Goal: Transaction & Acquisition: Purchase product/service

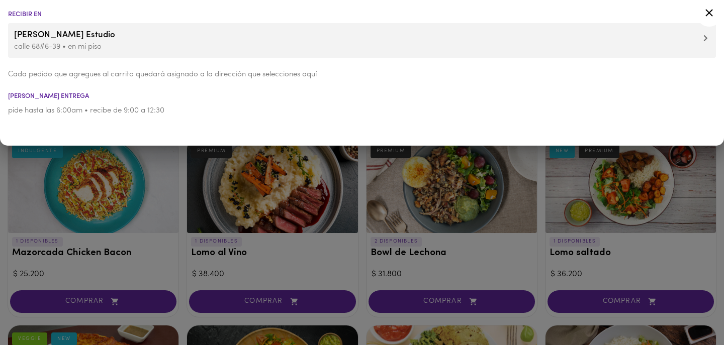
click at [5, 220] on div at bounding box center [362, 172] width 724 height 345
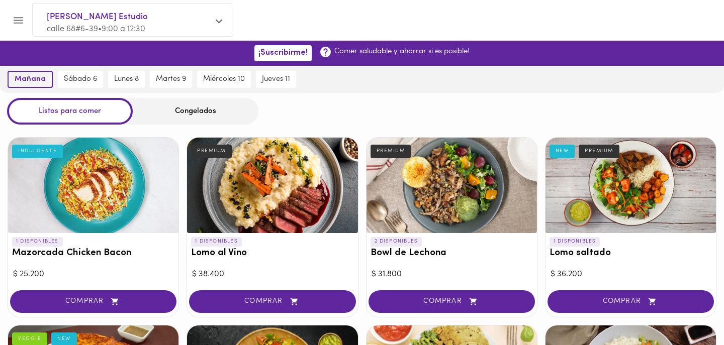
click at [43, 79] on span "mañana" at bounding box center [30, 79] width 31 height 9
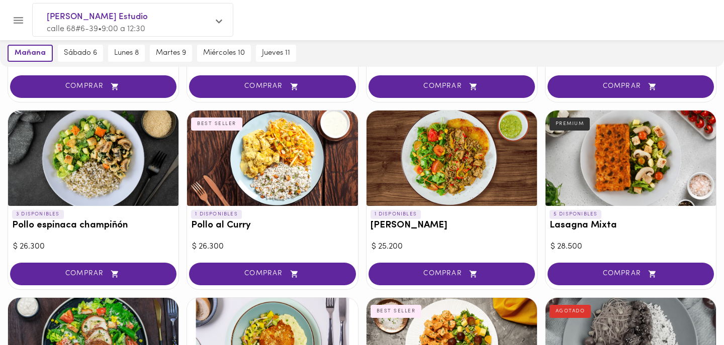
scroll to position [407, 0]
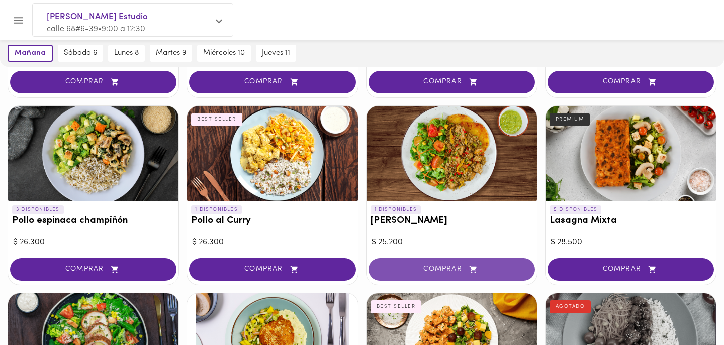
click at [419, 265] on span "COMPRAR" at bounding box center [451, 269] width 141 height 9
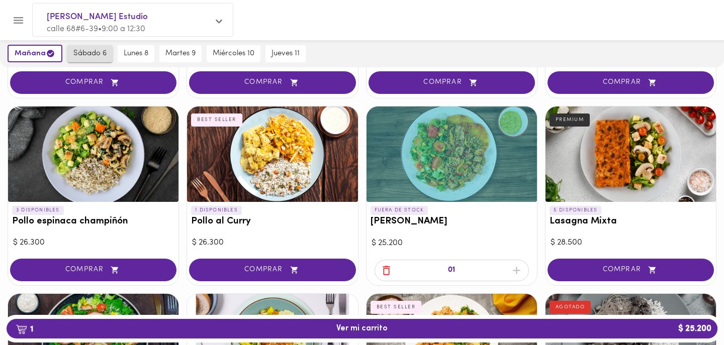
click at [96, 53] on span "sábado 6" at bounding box center [89, 53] width 33 height 9
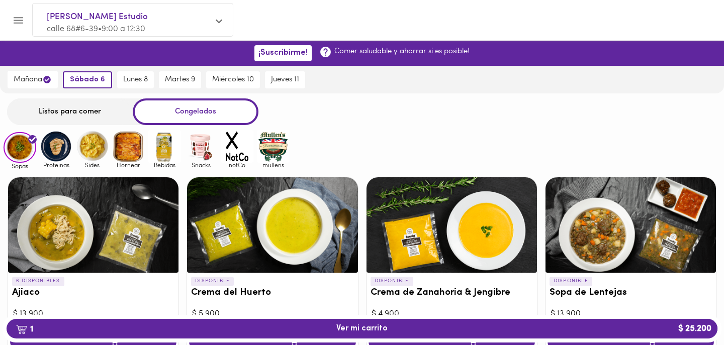
click at [72, 107] on div "Listos para comer" at bounding box center [70, 112] width 126 height 27
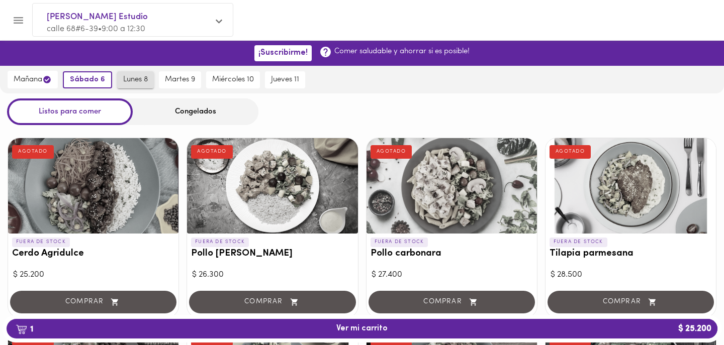
click at [138, 76] on span "lunes 8" at bounding box center [135, 79] width 25 height 9
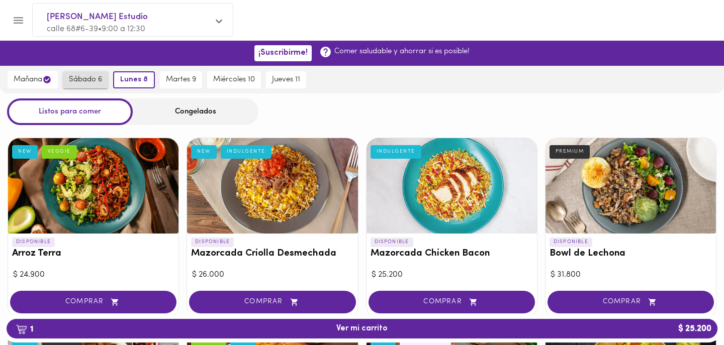
click at [82, 76] on span "sábado 6" at bounding box center [85, 79] width 33 height 9
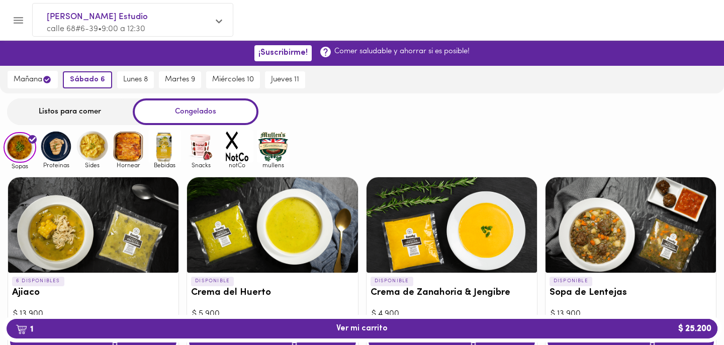
click at [73, 106] on div "Listos para comer" at bounding box center [70, 112] width 126 height 27
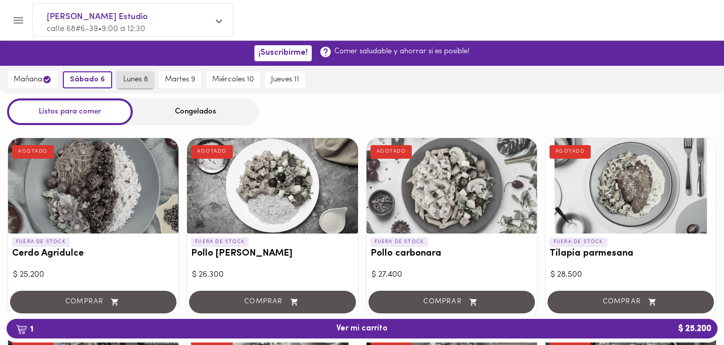
click at [138, 83] on span "lunes 8" at bounding box center [135, 79] width 25 height 9
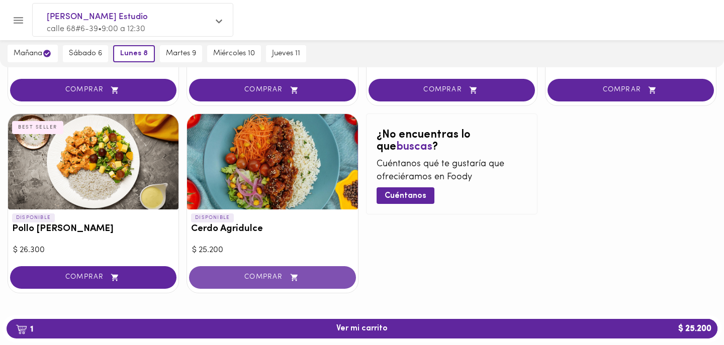
scroll to position [962, 0]
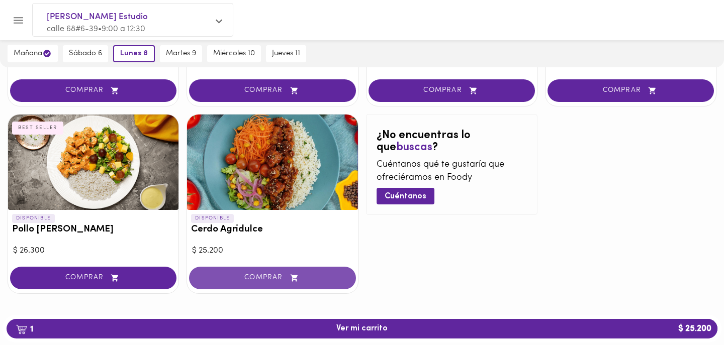
click at [274, 267] on button "COMPRAR" at bounding box center [272, 278] width 166 height 23
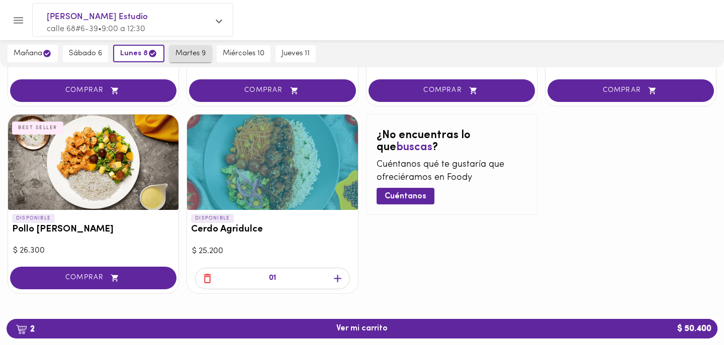
click at [199, 55] on span "martes 9" at bounding box center [190, 53] width 30 height 9
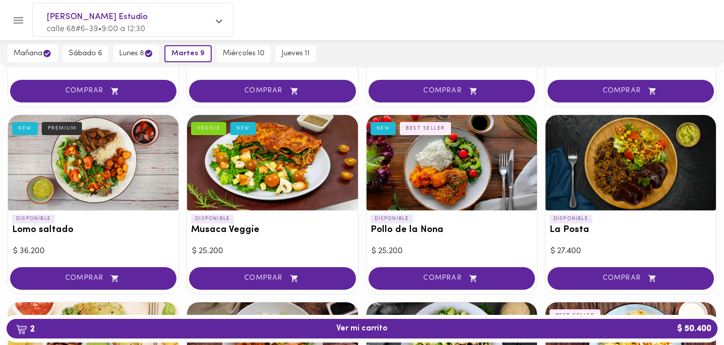
scroll to position [208, 0]
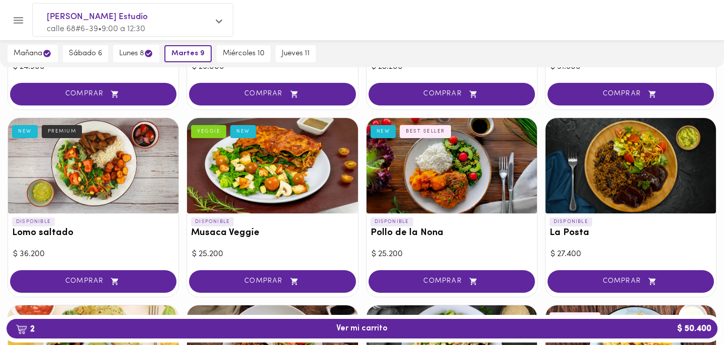
click at [609, 279] on span "COMPRAR" at bounding box center [630, 281] width 141 height 9
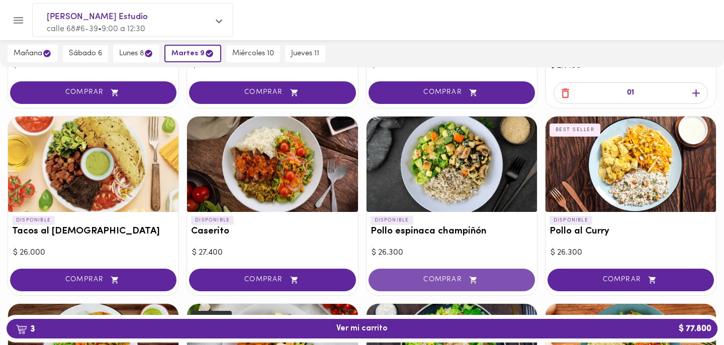
scroll to position [402, 0]
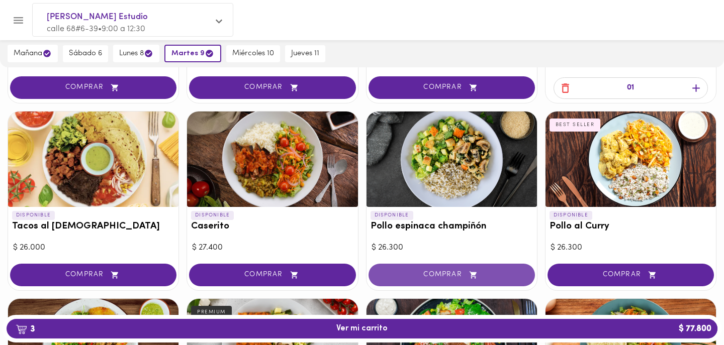
click at [435, 271] on span "COMPRAR" at bounding box center [451, 275] width 141 height 9
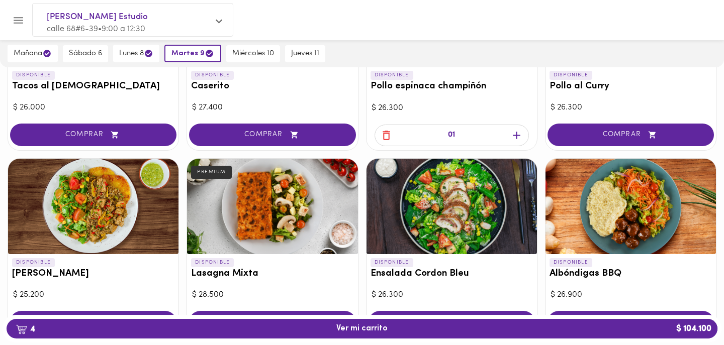
scroll to position [569, 0]
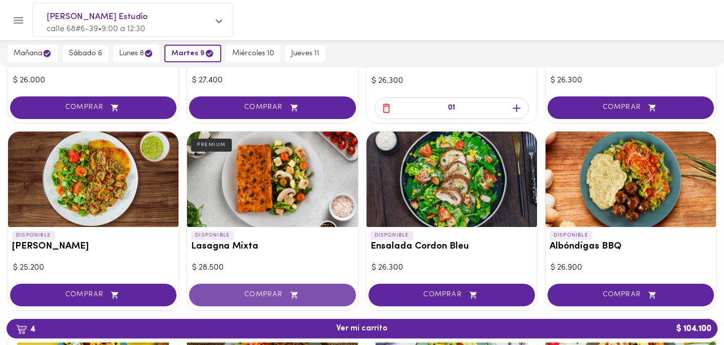
click at [305, 291] on span "COMPRAR" at bounding box center [272, 295] width 141 height 9
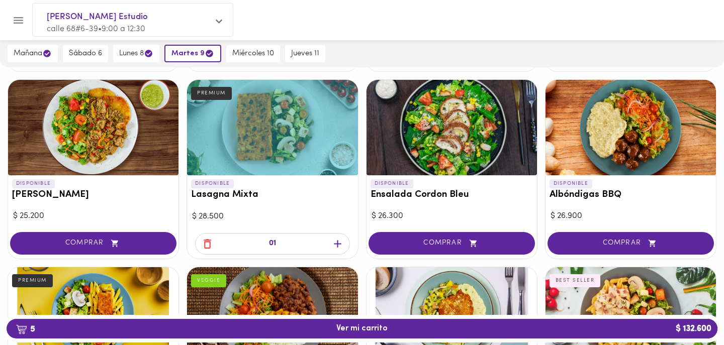
scroll to position [621, 0]
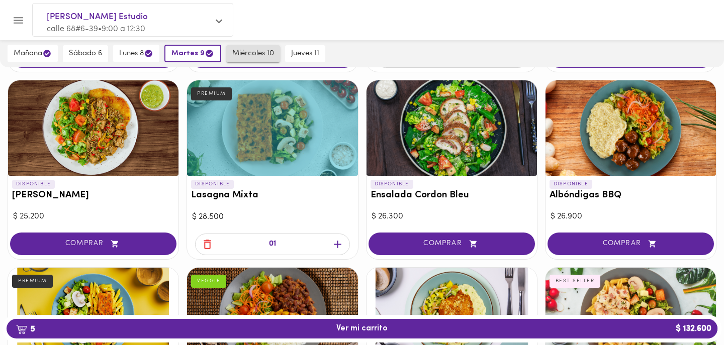
click at [244, 48] on button "miércoles 10" at bounding box center [253, 53] width 54 height 17
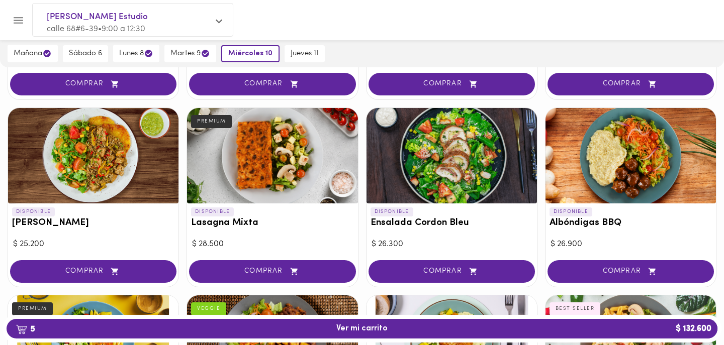
scroll to position [594, 0]
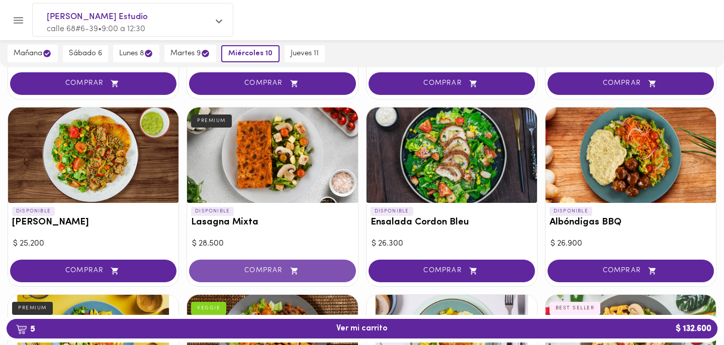
click at [249, 267] on span "COMPRAR" at bounding box center [272, 271] width 141 height 9
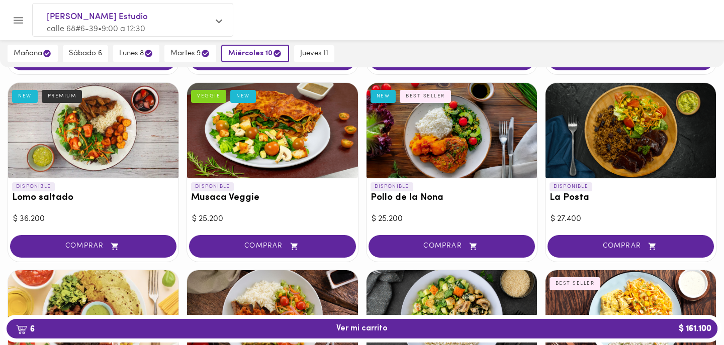
scroll to position [245, 0]
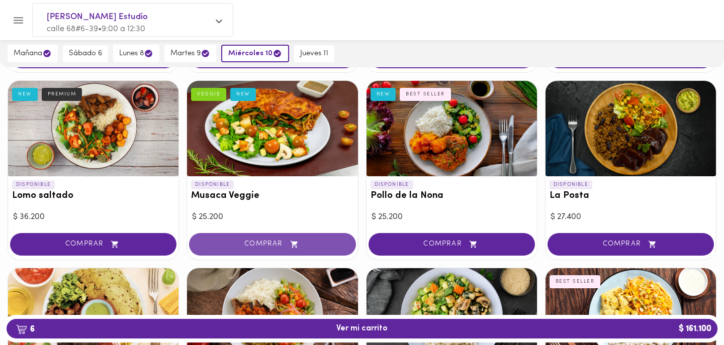
click at [264, 241] on span "COMPRAR" at bounding box center [272, 244] width 141 height 9
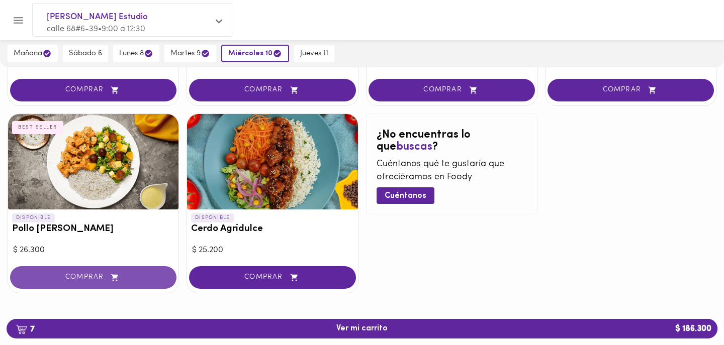
scroll to position [962, 0]
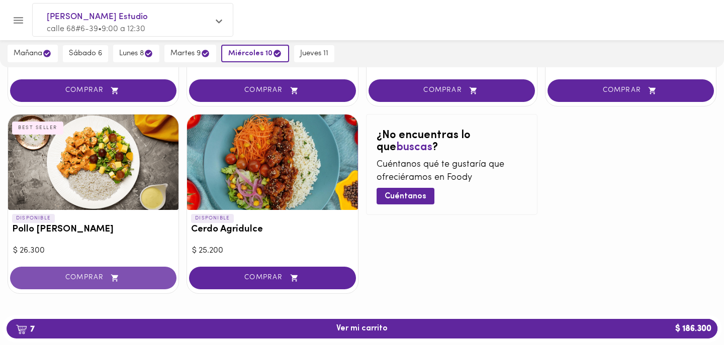
click at [114, 275] on icon "button" at bounding box center [115, 278] width 13 height 9
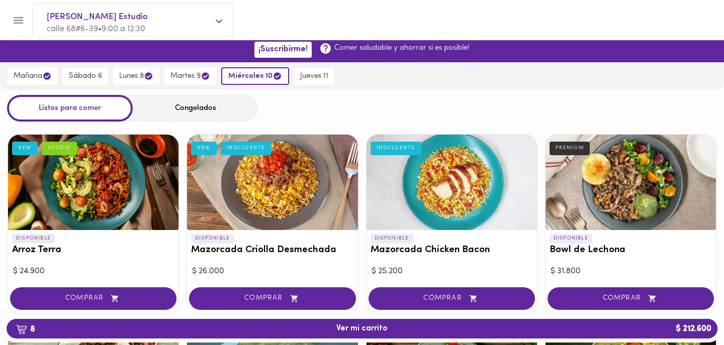
scroll to position [3, 0]
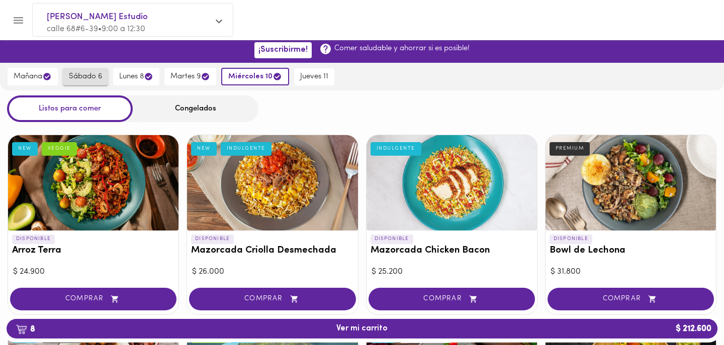
click at [95, 79] on span "sábado 6" at bounding box center [85, 76] width 33 height 9
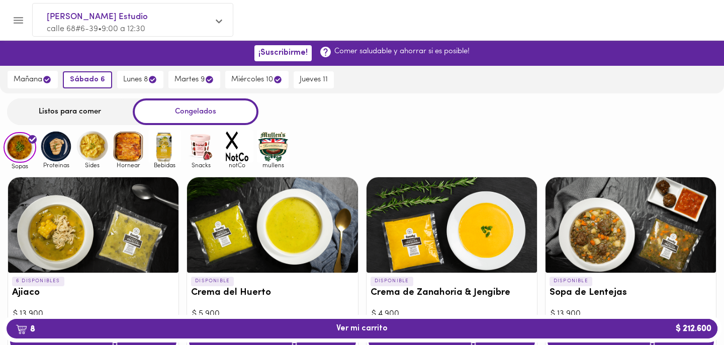
click at [80, 115] on div "Listos para comer" at bounding box center [70, 112] width 126 height 27
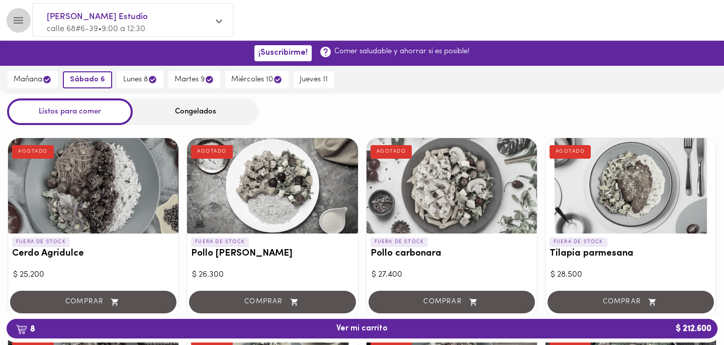
click at [18, 18] on icon "Menu" at bounding box center [18, 20] width 13 height 13
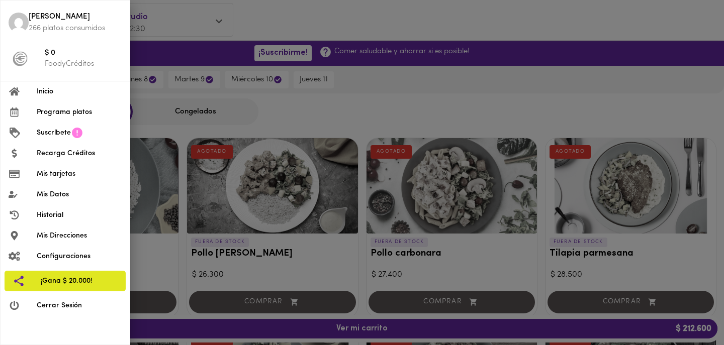
click at [340, 33] on div at bounding box center [362, 172] width 724 height 345
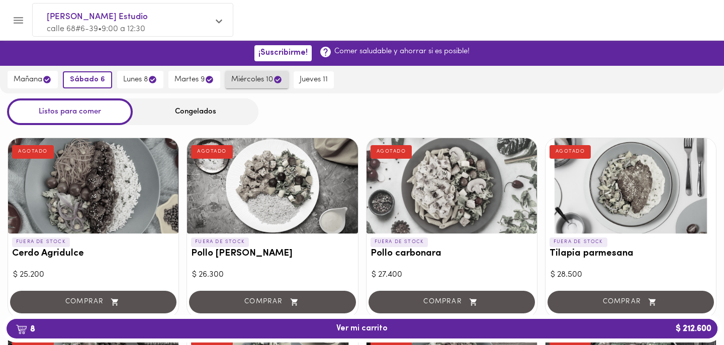
click at [263, 78] on span "miércoles 10" at bounding box center [256, 80] width 51 height 10
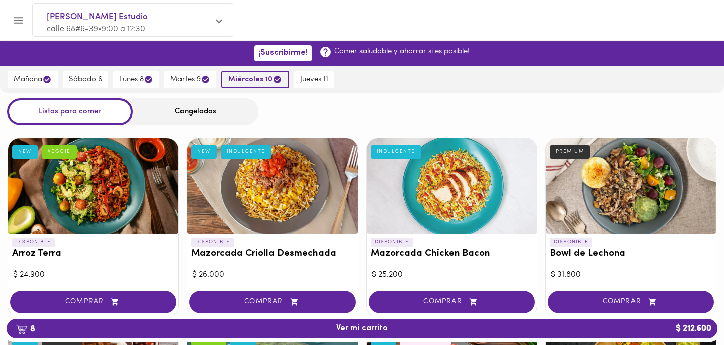
click at [263, 86] on button "miércoles 10" at bounding box center [255, 80] width 68 height 18
click at [250, 80] on span "miércoles 10" at bounding box center [255, 80] width 54 height 10
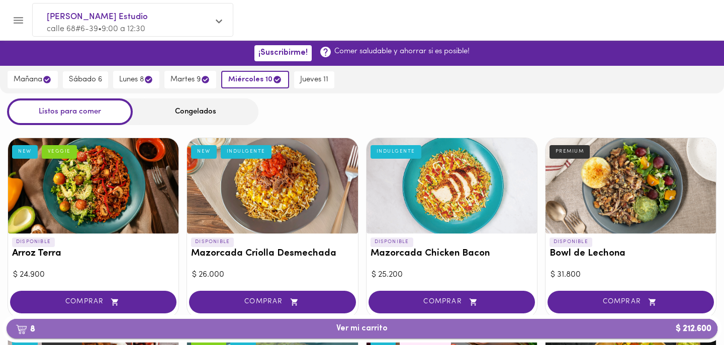
click at [263, 328] on span "8 Ver mi carrito $ 212.600" at bounding box center [362, 329] width 695 height 10
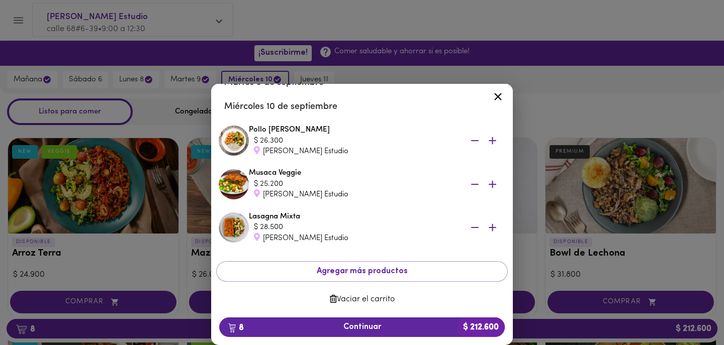
scroll to position [313, 0]
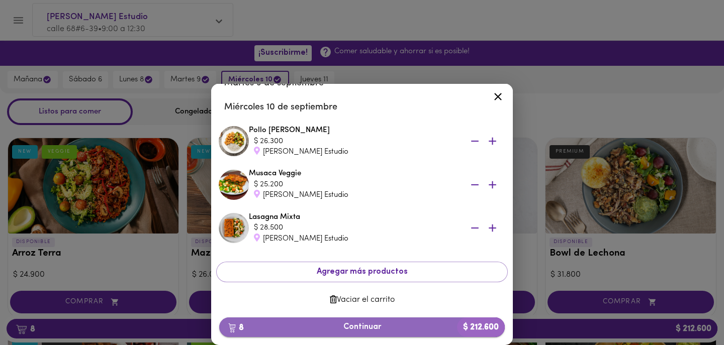
click at [321, 331] on span "8 Continuar $ 212.600" at bounding box center [361, 328] width 269 height 10
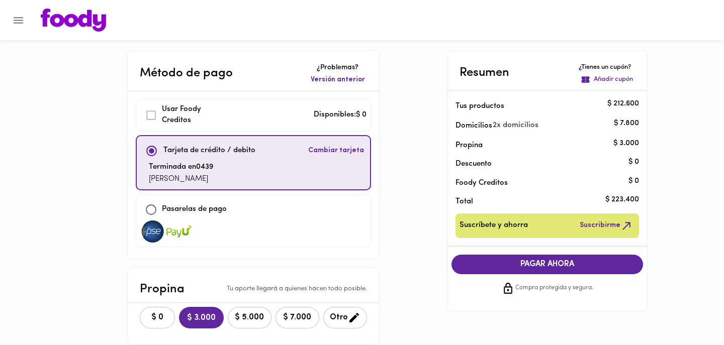
click at [580, 260] on span "PAGAR AHORA" at bounding box center [547, 265] width 172 height 10
